Goal: Task Accomplishment & Management: Manage account settings

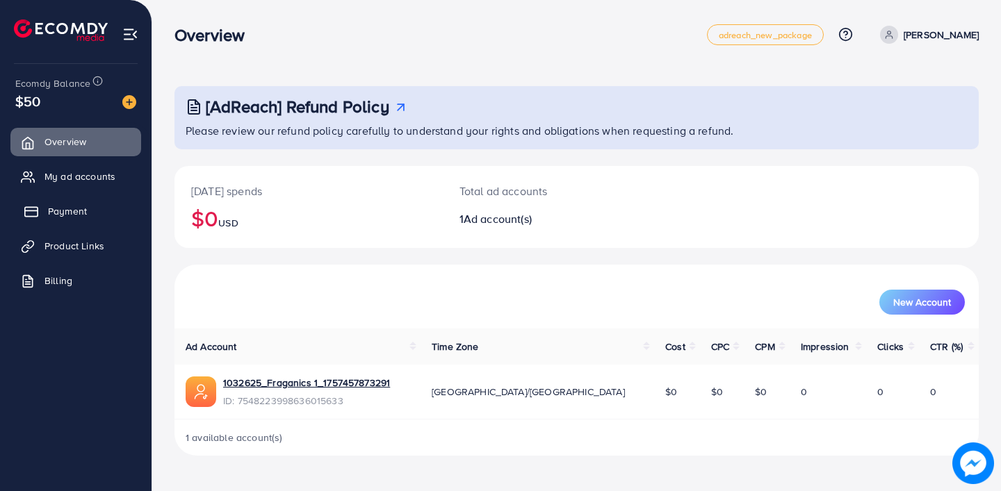
click at [81, 208] on span "Payment" at bounding box center [67, 211] width 39 height 14
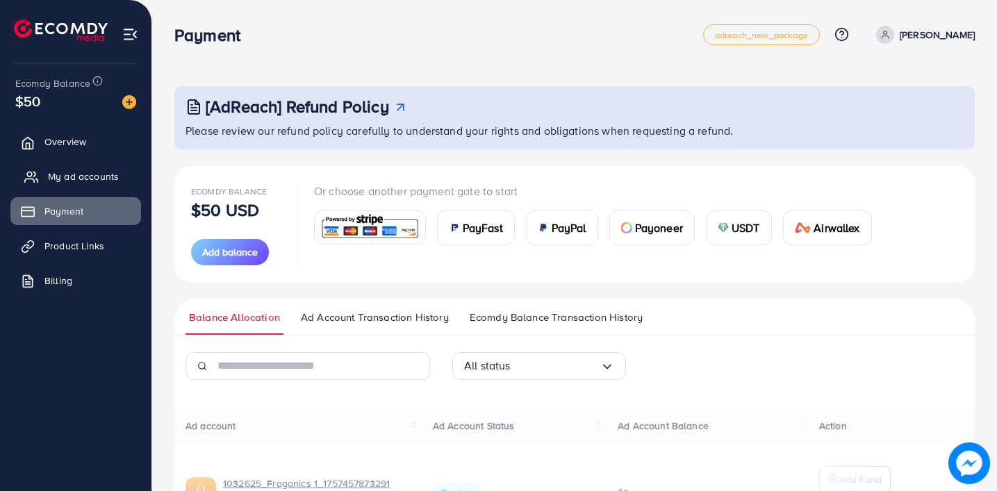
click at [88, 185] on link "My ad accounts" at bounding box center [75, 177] width 131 height 28
click at [91, 174] on span "My ad accounts" at bounding box center [83, 177] width 71 height 14
click at [63, 165] on link "My ad accounts" at bounding box center [75, 177] width 131 height 28
click at [70, 169] on link "My ad accounts" at bounding box center [75, 177] width 131 height 28
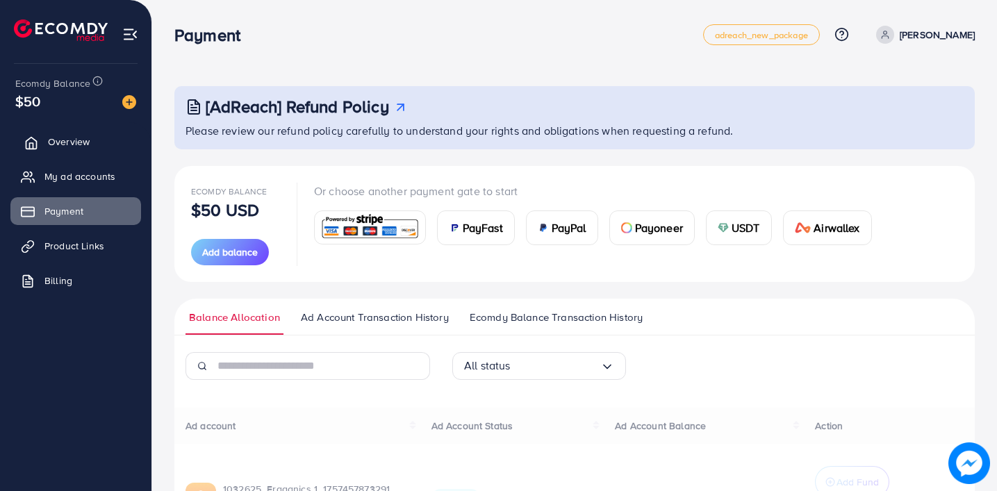
click at [70, 145] on span "Overview" at bounding box center [69, 142] width 42 height 14
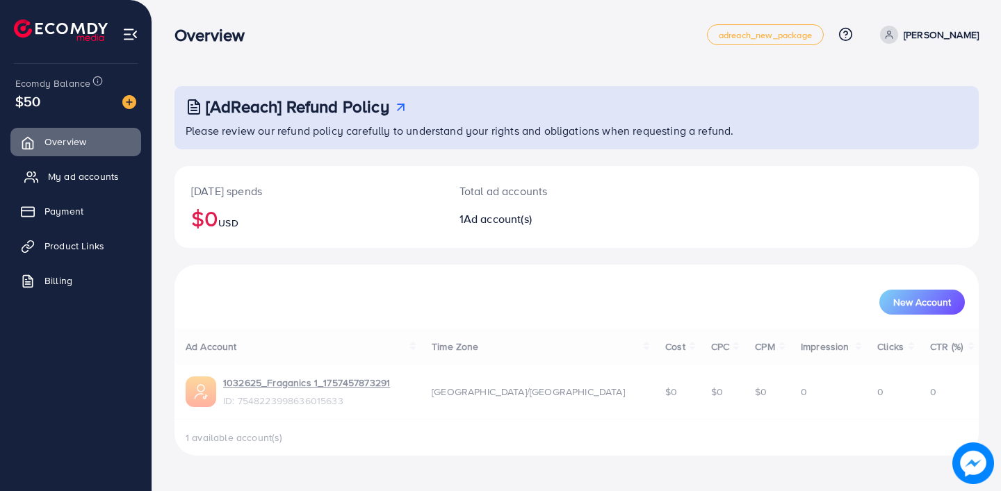
click at [92, 172] on span "My ad accounts" at bounding box center [83, 177] width 71 height 14
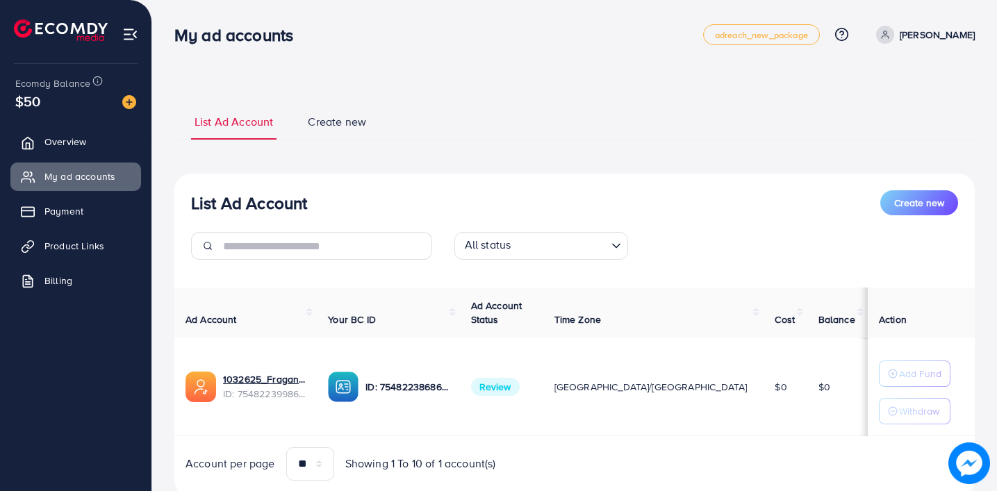
click at [552, 47] on div "My ad accounts adreach_new_package Help Center Contact Support Plans and Pricin…" at bounding box center [574, 34] width 801 height 39
click at [536, 115] on ul "List Ad Account Create new" at bounding box center [574, 122] width 801 height 38
